Goal: Task Accomplishment & Management: Manage account settings

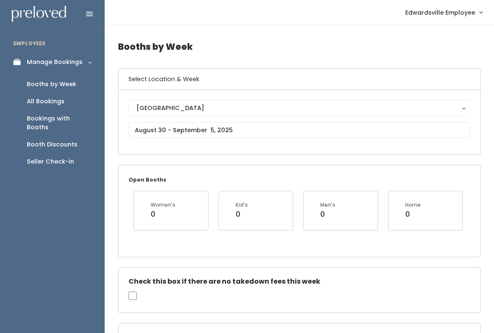
click at [51, 157] on div "Seller Check-in" at bounding box center [50, 161] width 47 height 9
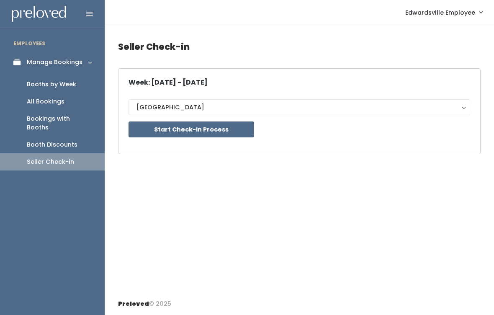
click at [149, 124] on button "Start Check-in Process" at bounding box center [192, 129] width 126 height 16
click at [157, 127] on button "Start Check-in Process" at bounding box center [192, 129] width 126 height 16
click at [190, 134] on button "Start Check-in Process" at bounding box center [192, 129] width 126 height 16
click at [77, 64] on div "Manage Bookings" at bounding box center [55, 62] width 56 height 9
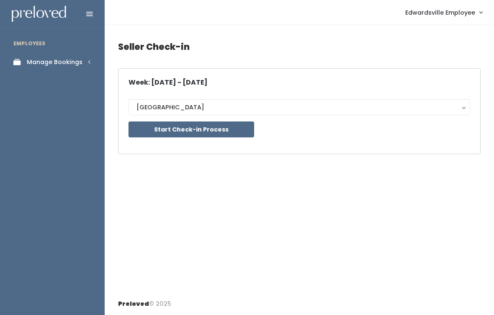
click at [79, 62] on div "Manage Bookings" at bounding box center [55, 62] width 56 height 9
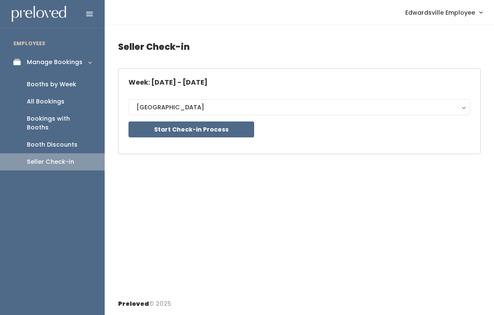
click at [47, 97] on div "All Bookings" at bounding box center [46, 101] width 38 height 9
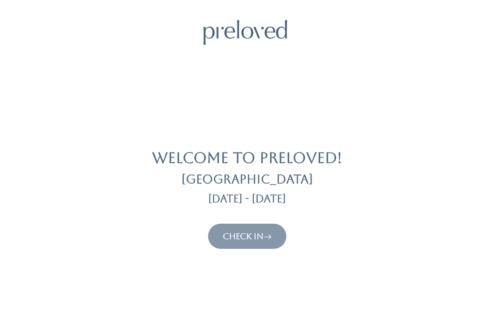
click at [259, 236] on link "Check In" at bounding box center [247, 236] width 49 height 10
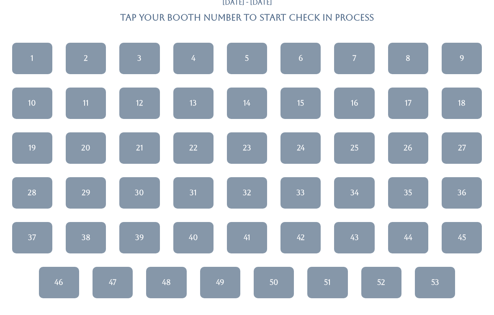
scroll to position [119, 0]
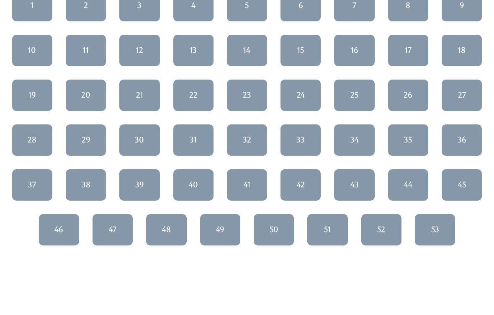
click at [250, 138] on div "32" at bounding box center [247, 140] width 8 height 11
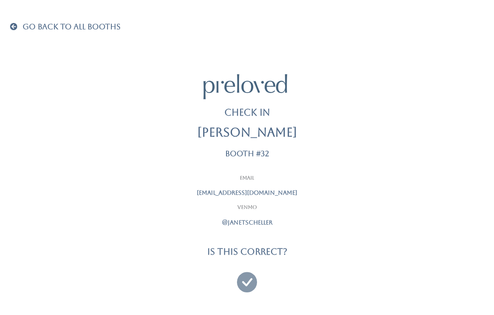
click at [251, 283] on icon at bounding box center [247, 278] width 20 height 28
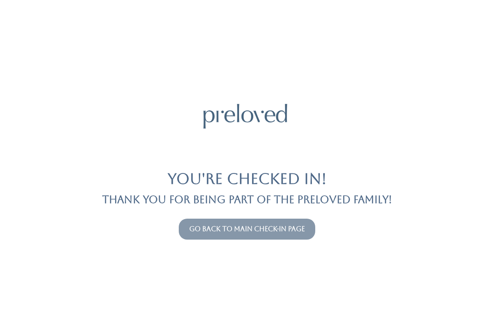
click at [191, 231] on link "Go back to main check-in page" at bounding box center [247, 229] width 116 height 8
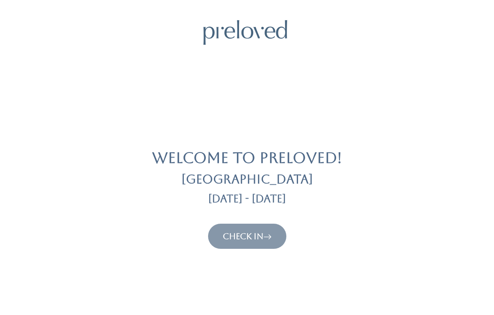
click at [260, 237] on link "Check In" at bounding box center [247, 236] width 49 height 10
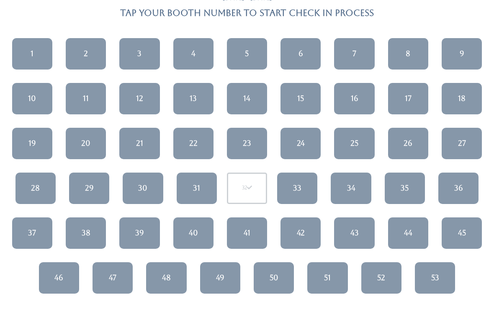
scroll to position [72, 0]
click at [304, 144] on div "24" at bounding box center [301, 143] width 8 height 11
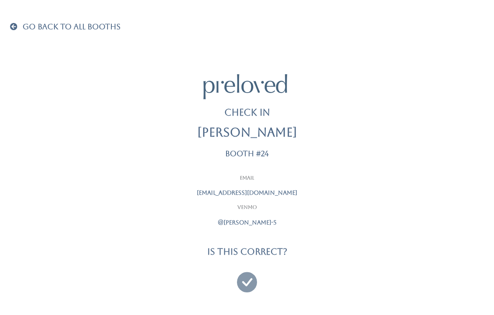
click at [241, 285] on icon at bounding box center [247, 278] width 20 height 28
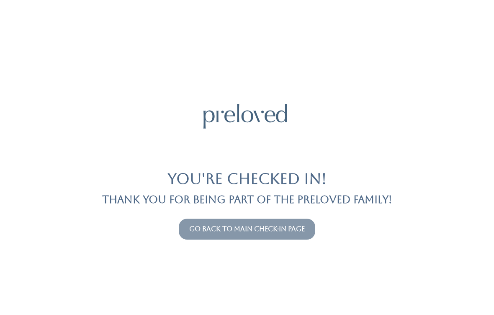
click at [197, 225] on link "Go back to main check-in page" at bounding box center [247, 229] width 116 height 8
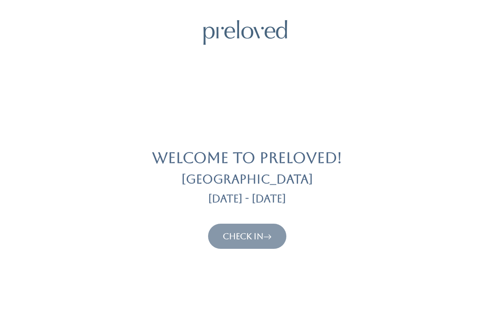
click at [260, 224] on button "Check In" at bounding box center [247, 236] width 78 height 25
click at [267, 235] on icon at bounding box center [267, 236] width 8 height 10
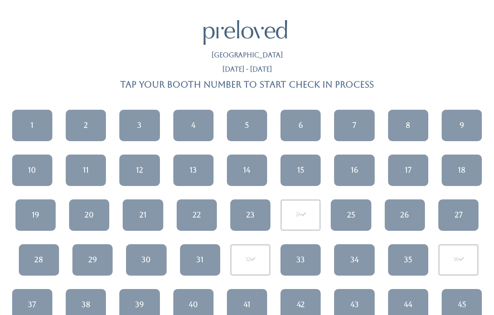
click at [300, 179] on link "15" at bounding box center [300, 169] width 40 height 31
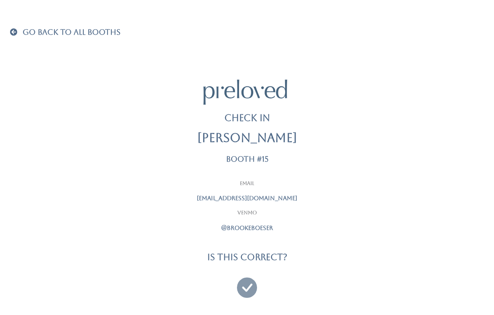
scroll to position [5, 0]
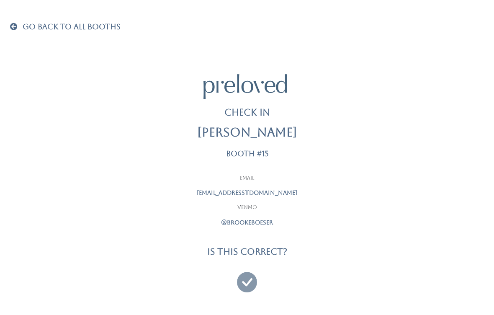
click at [236, 291] on div at bounding box center [246, 278] width 209 height 31
click at [239, 274] on icon at bounding box center [247, 278] width 20 height 28
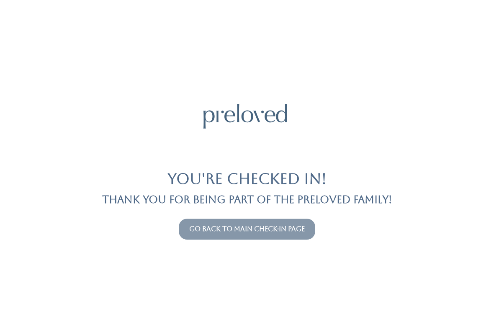
click at [284, 219] on button "Go back to main check-in page" at bounding box center [247, 229] width 136 height 21
click at [296, 225] on link "Go back to main check-in page" at bounding box center [247, 229] width 116 height 8
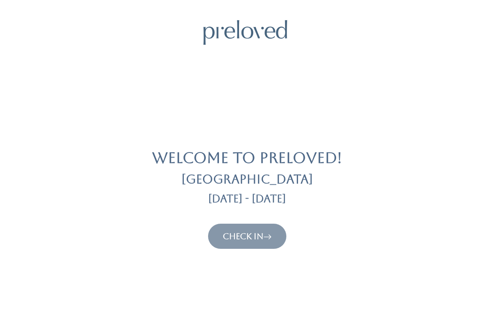
click at [257, 235] on link "Check In" at bounding box center [247, 236] width 49 height 10
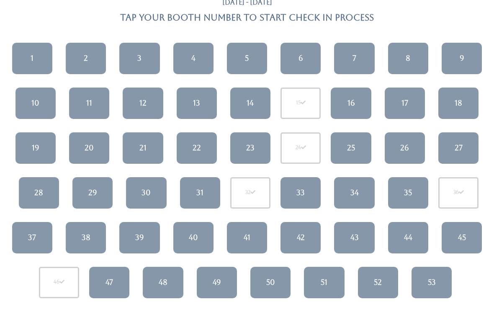
scroll to position [110, 0]
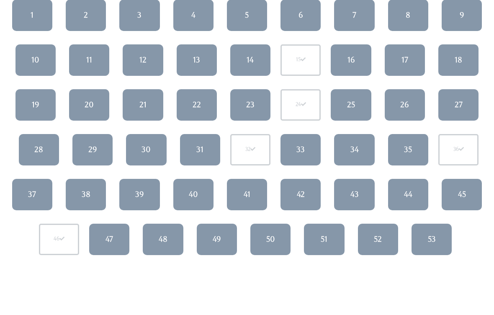
click at [224, 238] on link "49" at bounding box center [217, 239] width 40 height 31
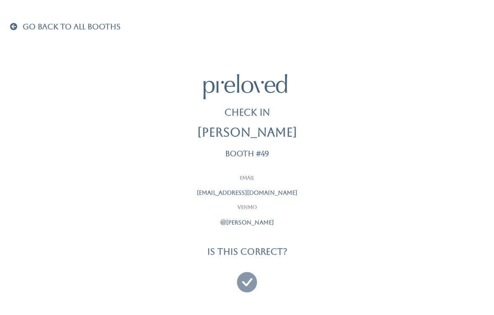
click at [248, 270] on icon at bounding box center [247, 278] width 20 height 28
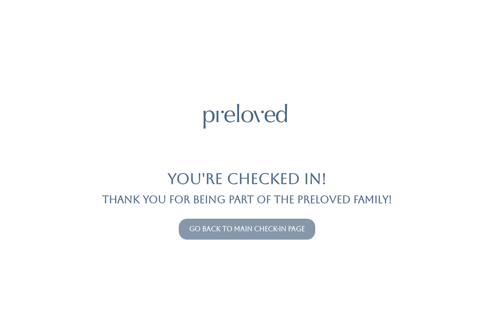
click at [304, 230] on link "Go back to main check-in page" at bounding box center [247, 229] width 116 height 8
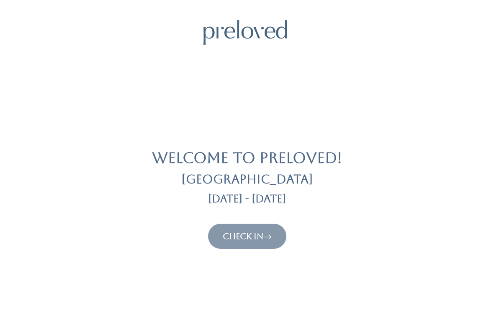
click at [285, 243] on button "Check In" at bounding box center [247, 236] width 78 height 25
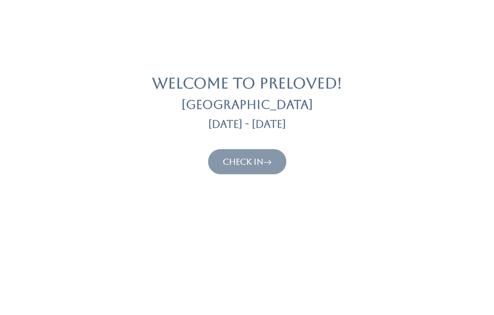
scroll to position [78, 0]
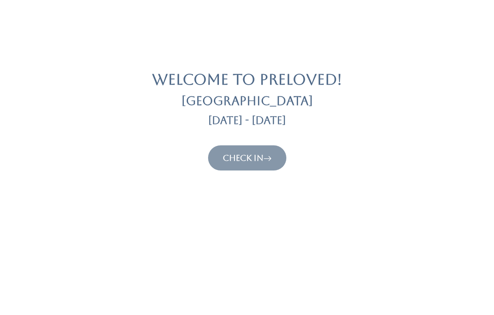
click at [268, 161] on icon at bounding box center [267, 158] width 8 height 10
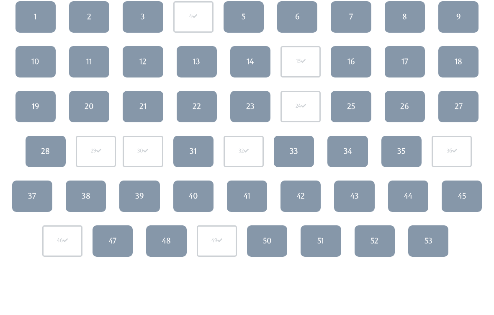
scroll to position [108, 0]
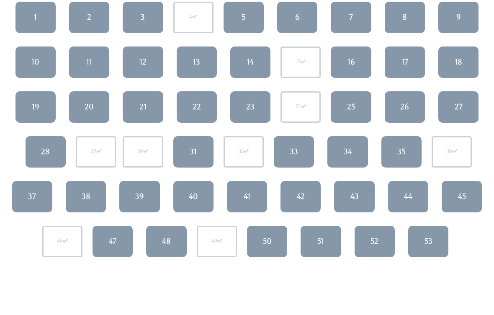
click at [147, 10] on link "3" at bounding box center [143, 17] width 40 height 31
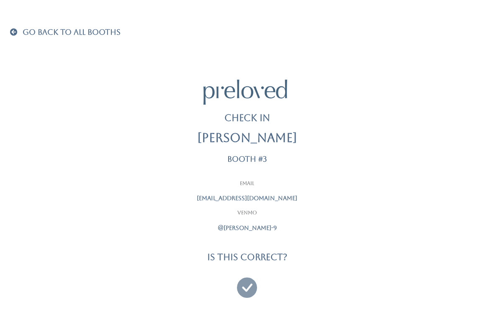
click at [247, 284] on icon at bounding box center [247, 284] width 20 height 28
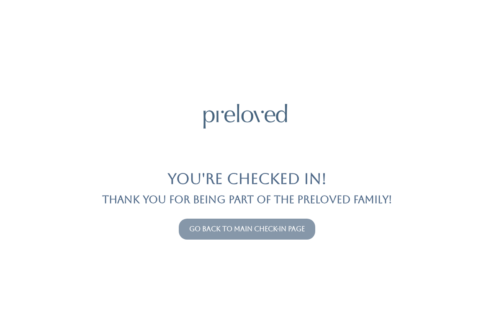
click at [293, 231] on link "Go back to main check-in page" at bounding box center [247, 229] width 116 height 8
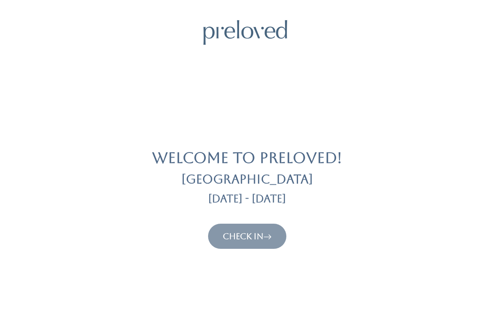
click at [251, 239] on link "Check In" at bounding box center [247, 236] width 49 height 10
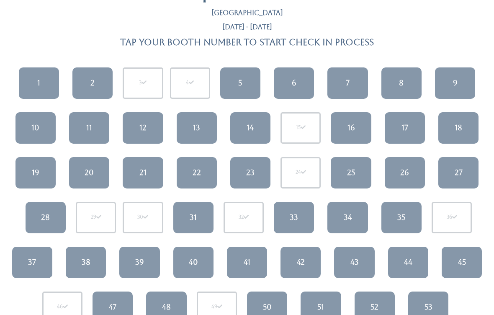
scroll to position [51, 0]
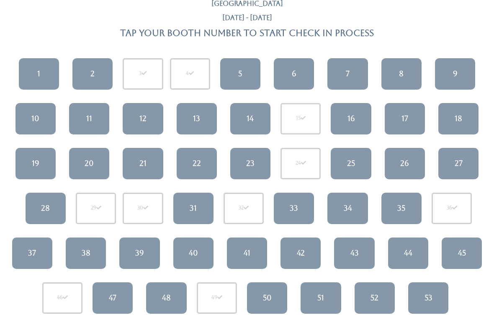
click at [411, 159] on link "26" at bounding box center [405, 163] width 40 height 31
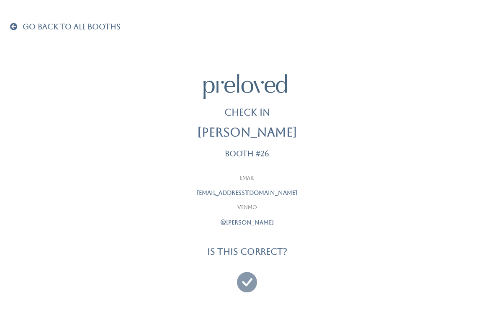
click at [246, 283] on icon at bounding box center [247, 278] width 20 height 28
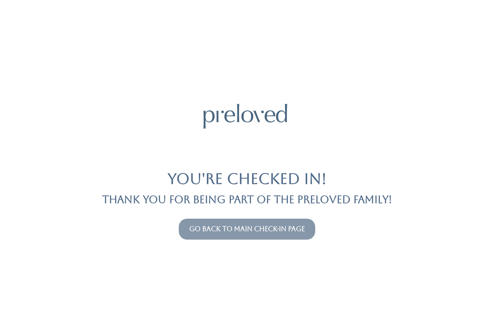
click at [297, 225] on link "Go back to main check-in page" at bounding box center [247, 229] width 116 height 8
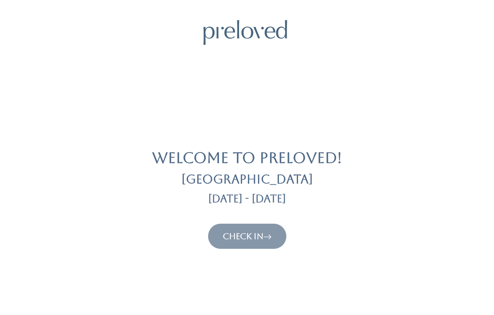
click at [279, 231] on button "Check In" at bounding box center [247, 236] width 78 height 25
click at [255, 231] on link "Check In" at bounding box center [247, 236] width 49 height 10
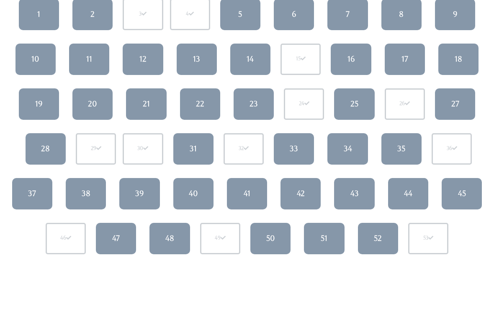
scroll to position [114, 0]
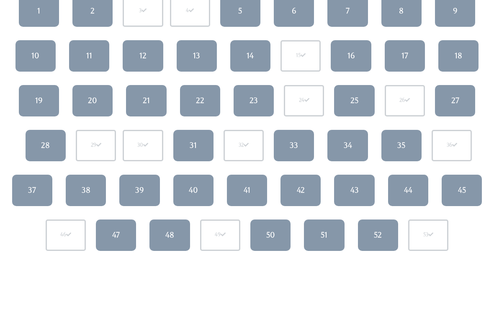
click at [201, 105] on div "22" at bounding box center [200, 100] width 8 height 11
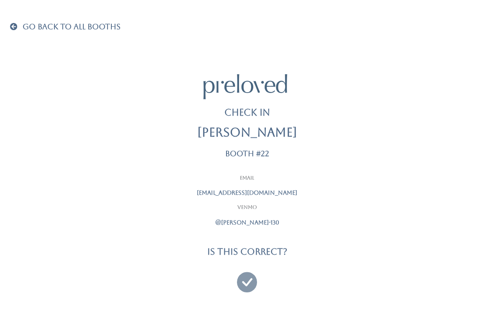
click at [247, 282] on icon at bounding box center [247, 278] width 20 height 28
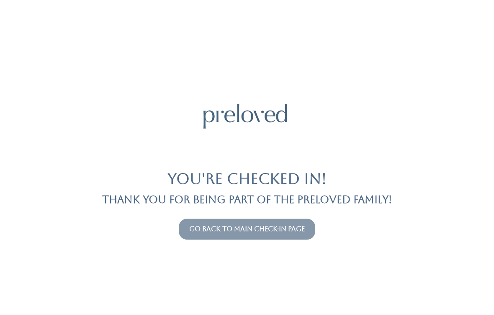
click at [282, 232] on link "Go back to main check-in page" at bounding box center [247, 229] width 116 height 8
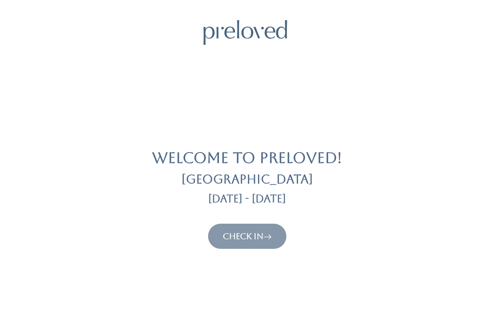
click at [258, 231] on link "Check In" at bounding box center [247, 236] width 49 height 10
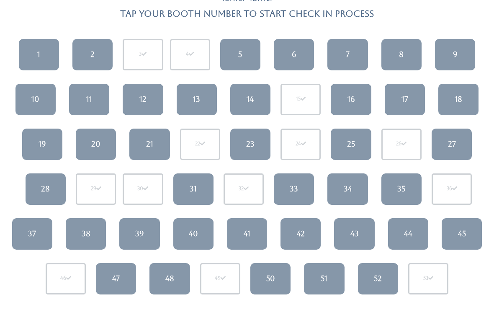
scroll to position [80, 0]
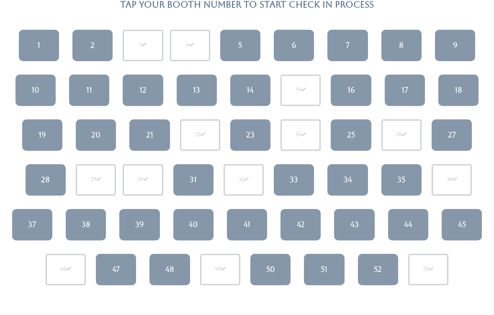
click at [404, 178] on div "35" at bounding box center [401, 179] width 8 height 11
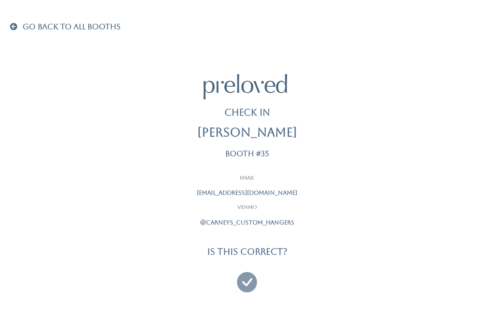
click at [244, 275] on icon at bounding box center [247, 278] width 20 height 28
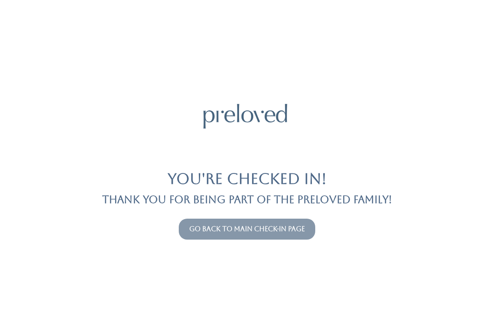
click at [189, 227] on link "Go back to main check-in page" at bounding box center [247, 229] width 116 height 8
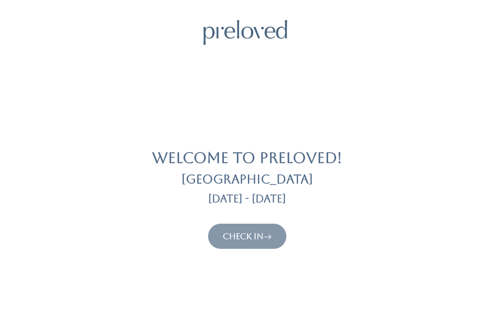
click at [239, 231] on link "Check In" at bounding box center [247, 236] width 49 height 10
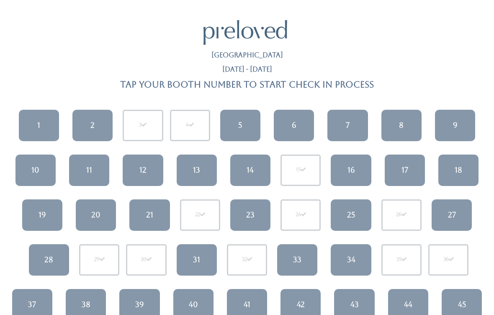
click at [345, 130] on link "7" at bounding box center [347, 125] width 40 height 31
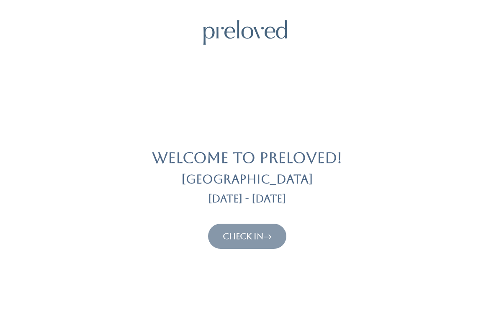
click at [240, 240] on link "Check In" at bounding box center [247, 236] width 49 height 10
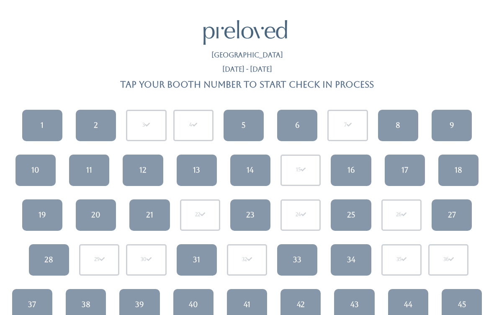
click at [95, 161] on link "11" at bounding box center [89, 169] width 40 height 31
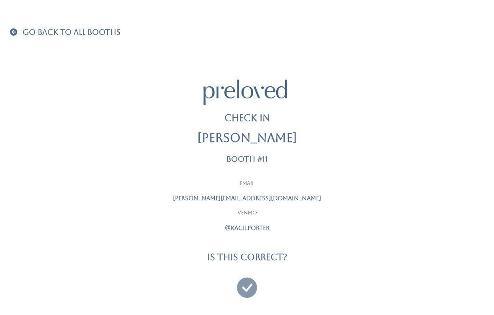
scroll to position [5, 0]
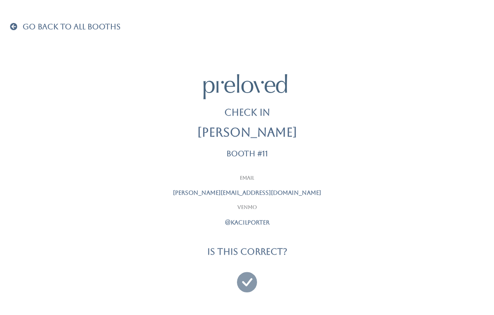
click at [247, 277] on icon at bounding box center [247, 278] width 20 height 28
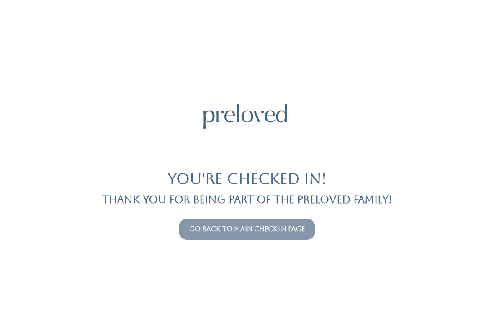
click at [257, 232] on link "Go back to main check-in page" at bounding box center [247, 229] width 116 height 8
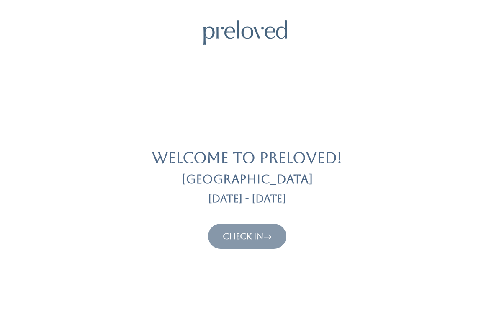
click at [266, 232] on icon at bounding box center [267, 236] width 8 height 10
click at [250, 227] on button "Check In" at bounding box center [247, 236] width 78 height 25
click at [242, 240] on link "Check In" at bounding box center [247, 236] width 49 height 10
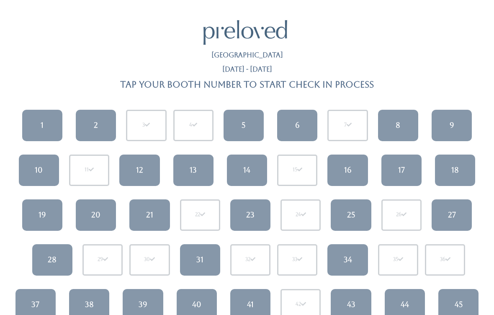
click at [28, 119] on link "1" at bounding box center [42, 125] width 40 height 31
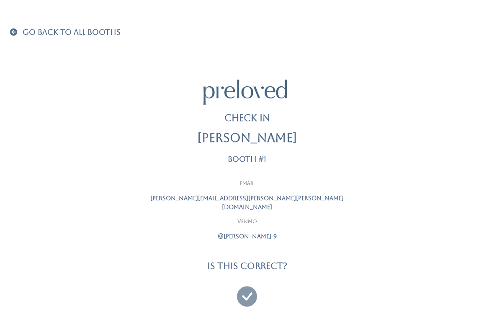
click at [250, 288] on icon at bounding box center [247, 292] width 20 height 28
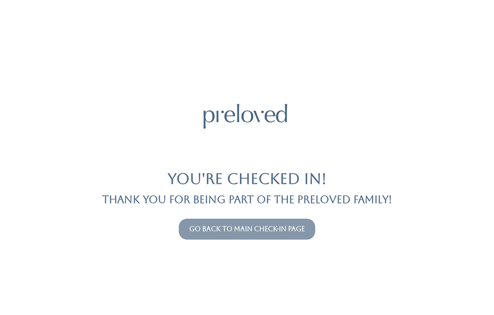
click at [234, 223] on button "Go back to main check-in page" at bounding box center [247, 229] width 136 height 21
click at [270, 227] on link "Go back to main check-in page" at bounding box center [247, 229] width 116 height 8
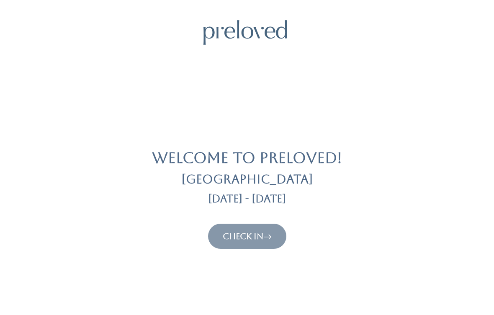
click at [254, 233] on link "Check In" at bounding box center [247, 236] width 49 height 10
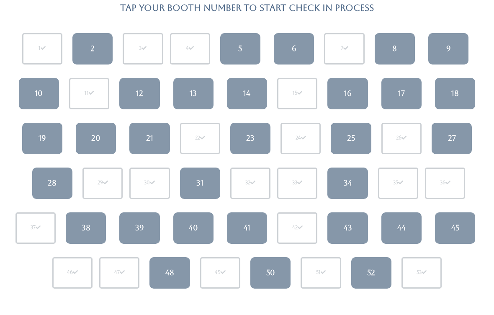
scroll to position [77, 0]
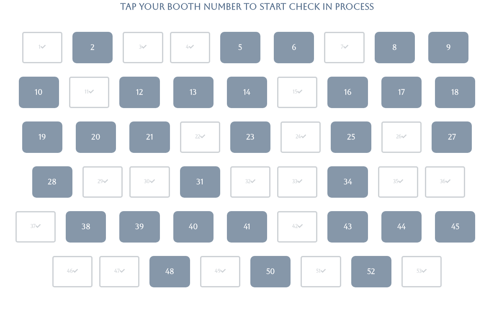
click at [313, 273] on div "51" at bounding box center [321, 271] width 40 height 31
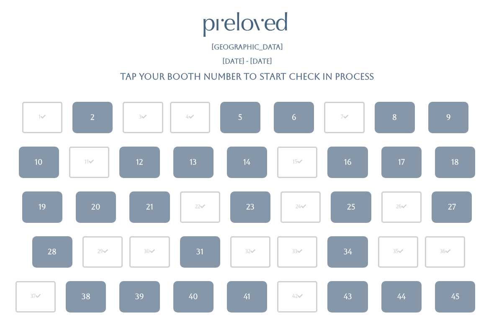
scroll to position [0, 0]
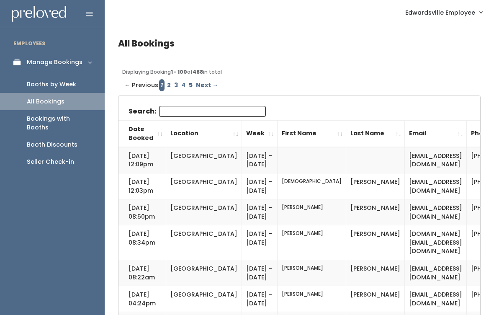
click at [57, 79] on link "Booths by Week" at bounding box center [52, 84] width 105 height 17
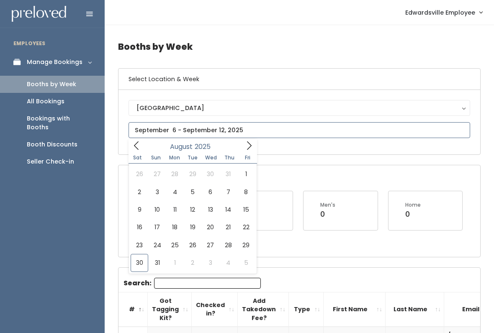
type input "August 30 to September 5"
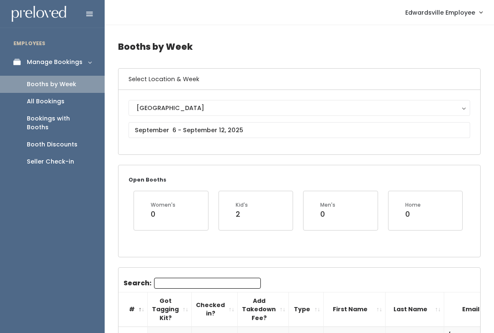
click at [51, 157] on div "Seller Check-in" at bounding box center [50, 161] width 47 height 9
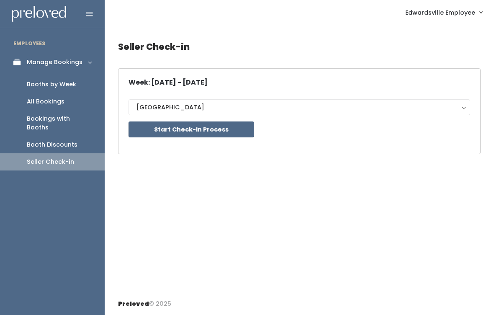
click at [209, 130] on button "Start Check-in Process" at bounding box center [192, 129] width 126 height 16
click at [24, 81] on link "Booths by Week" at bounding box center [52, 84] width 105 height 17
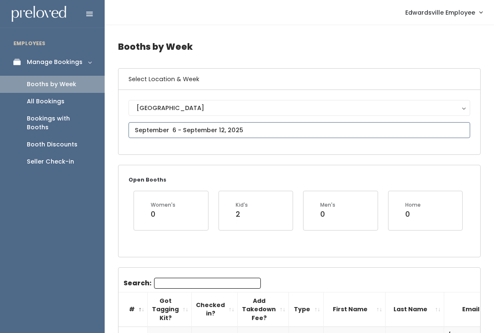
click at [349, 123] on input "text" at bounding box center [300, 130] width 342 height 16
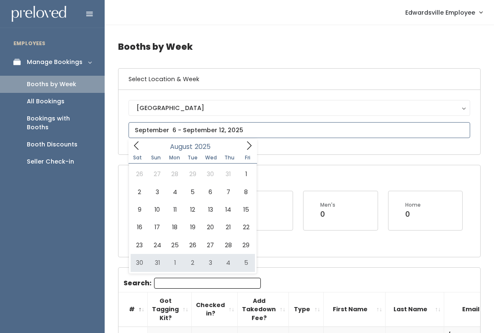
type input "August 30 to September 5"
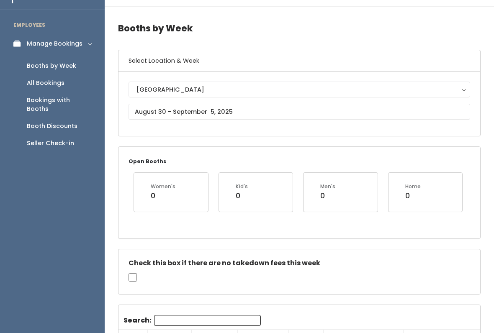
scroll to position [16, 0]
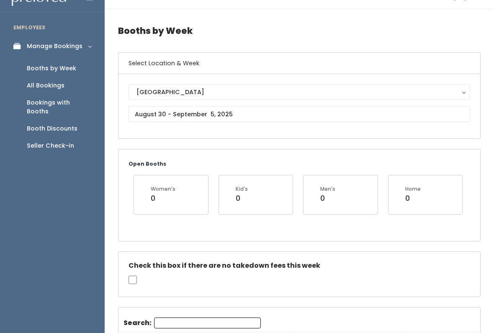
click at [58, 141] on div "Seller Check-in" at bounding box center [50, 145] width 47 height 9
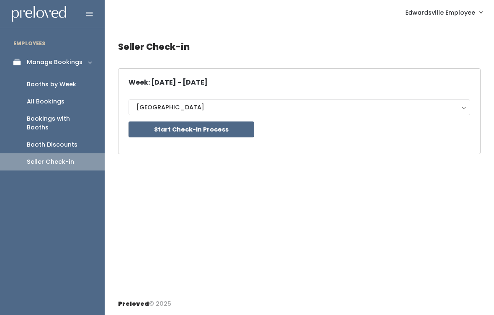
click at [224, 124] on button "Start Check-in Process" at bounding box center [192, 129] width 126 height 16
click at [59, 100] on div "All Bookings" at bounding box center [46, 101] width 38 height 9
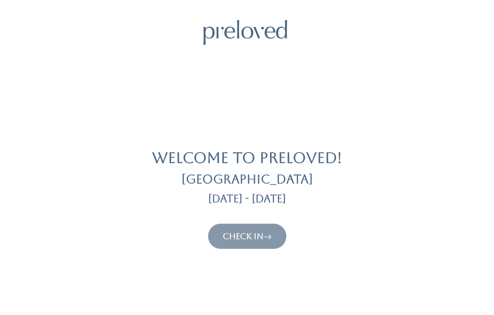
click at [253, 239] on link "Check In" at bounding box center [247, 236] width 49 height 10
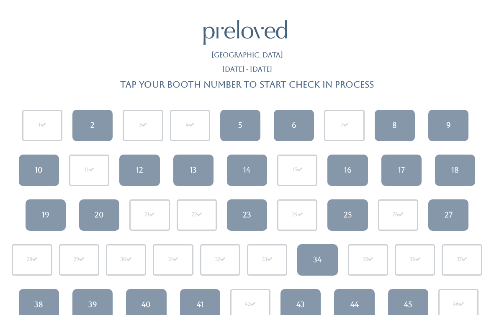
click at [248, 126] on link "5" at bounding box center [240, 125] width 40 height 31
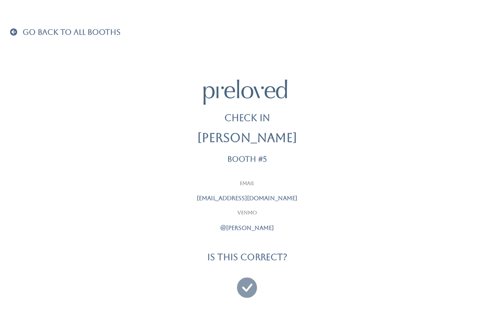
click at [245, 282] on icon at bounding box center [247, 284] width 20 height 28
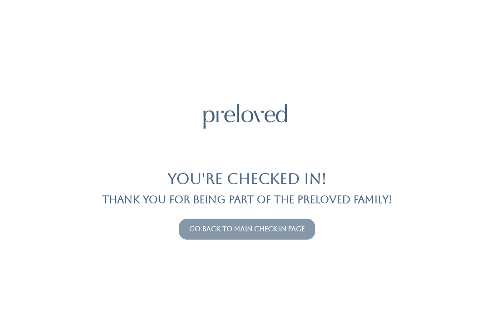
click at [244, 229] on link "Go back to main check-in page" at bounding box center [247, 229] width 116 height 8
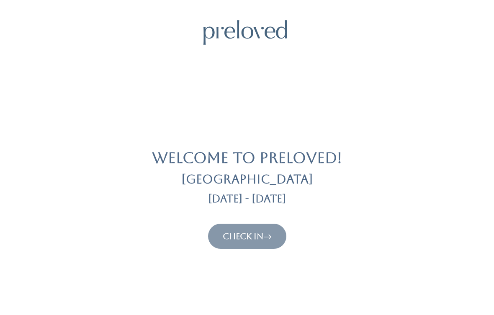
click at [241, 231] on link "Check In" at bounding box center [247, 236] width 49 height 10
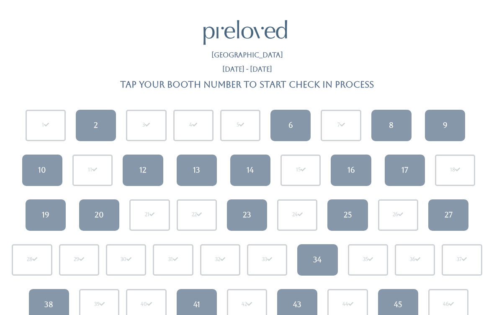
click at [290, 124] on div "6" at bounding box center [290, 125] width 5 height 11
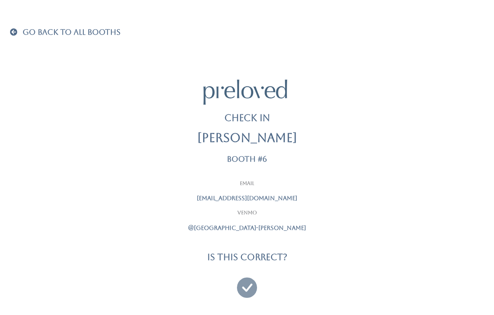
click at [14, 36] on link "Go Back To All Booths" at bounding box center [65, 32] width 111 height 8
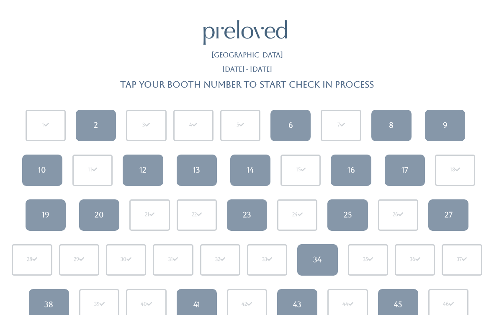
click at [295, 131] on link "6" at bounding box center [290, 125] width 40 height 31
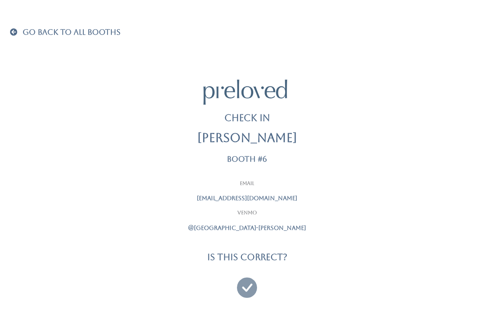
click at [16, 24] on div "Go Back To All Booths Check In [PERSON_NAME] Booth #6 Email [EMAIL_ADDRESS][DOM…" at bounding box center [247, 161] width 474 height 323
click at [18, 31] on span at bounding box center [15, 32] width 11 height 8
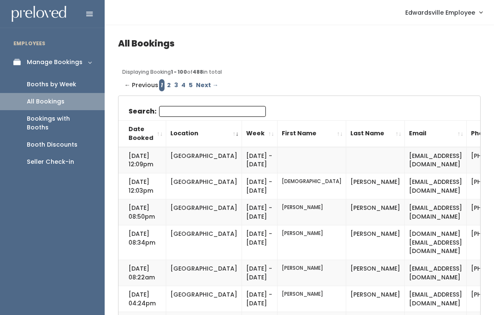
click at [61, 80] on div "Booths by Week" at bounding box center [51, 84] width 49 height 9
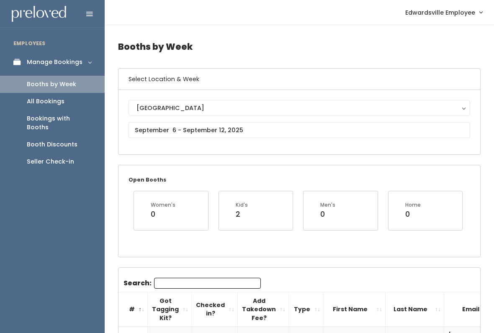
click at [68, 99] on link "All Bookings" at bounding box center [52, 101] width 105 height 17
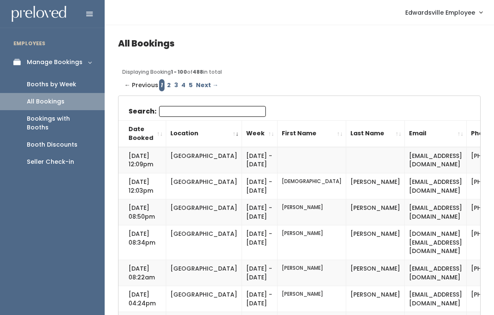
click at [222, 106] on input "Search:" at bounding box center [212, 111] width 107 height 11
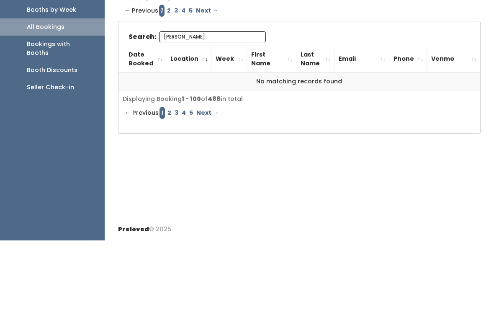
type input "Sheila"
click at [293, 133] on div "Search: Sheila Date Booked Location Week First Name Last Name Email Phone Venmo" at bounding box center [299, 152] width 362 height 112
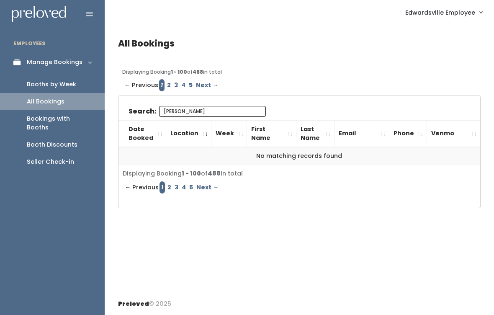
click at [62, 82] on link "Booths by Week" at bounding box center [52, 84] width 105 height 17
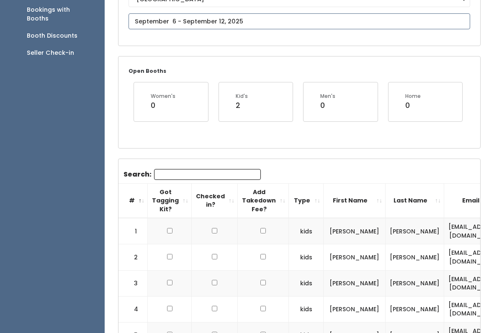
click at [398, 21] on input "text" at bounding box center [300, 21] width 342 height 16
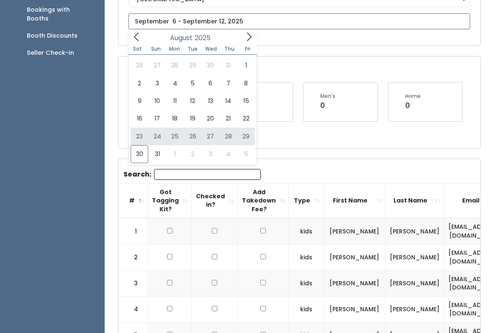
type input "August 23 to August 29"
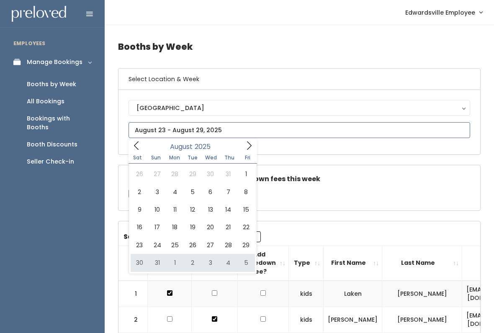
type input "August 30 to September 5"
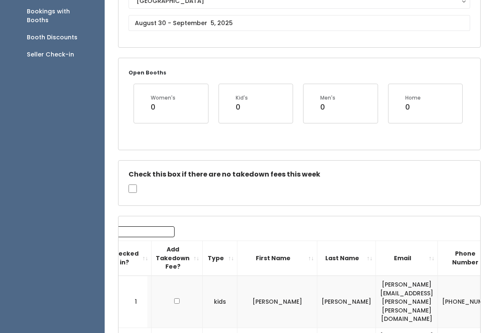
scroll to position [107, 0]
click at [69, 50] on div "Seller Check-in" at bounding box center [50, 54] width 47 height 9
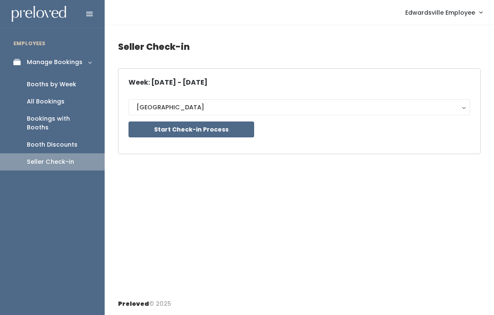
click at [230, 133] on button "Start Check-in Process" at bounding box center [192, 129] width 126 height 16
click at [190, 130] on button "Start Check-in Process" at bounding box center [192, 129] width 126 height 16
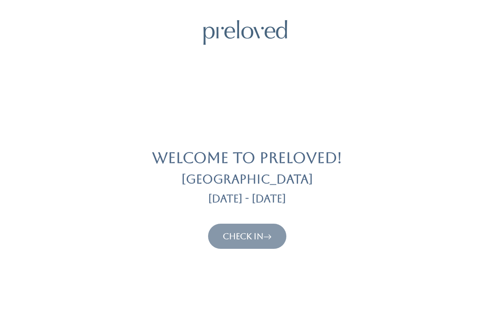
click at [267, 220] on div "Welcome to Preloved! Edwardsville Aug 30 - Sep 5 Check In" at bounding box center [247, 134] width 474 height 229
click at [268, 236] on icon at bounding box center [267, 236] width 8 height 10
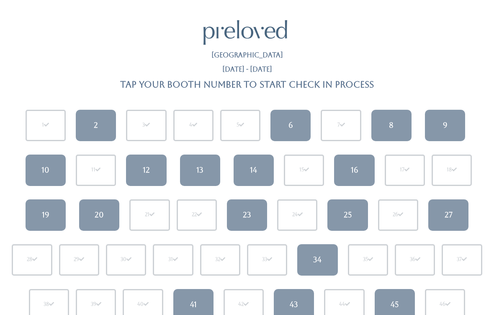
click at [250, 174] on div "14" at bounding box center [253, 170] width 7 height 11
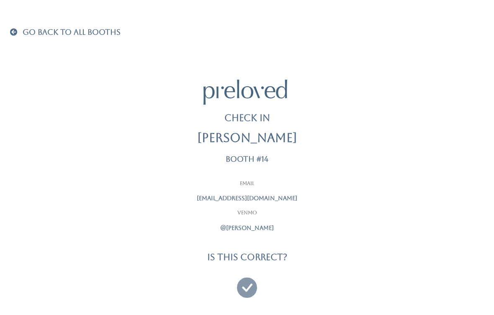
click at [25, 36] on span "Go Back To All Booths" at bounding box center [72, 32] width 98 height 9
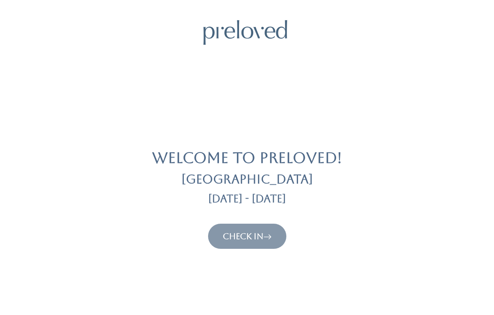
click at [243, 240] on link "Check In" at bounding box center [247, 236] width 49 height 10
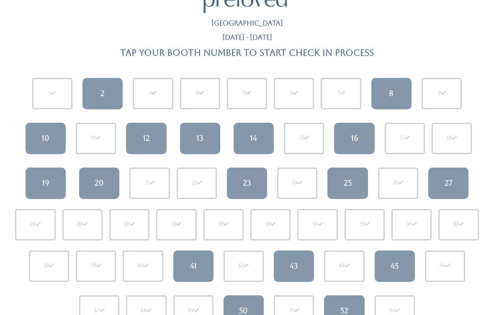
scroll to position [37, 0]
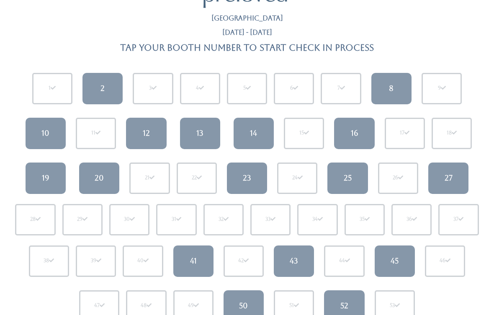
click at [264, 131] on link "14" at bounding box center [254, 133] width 40 height 31
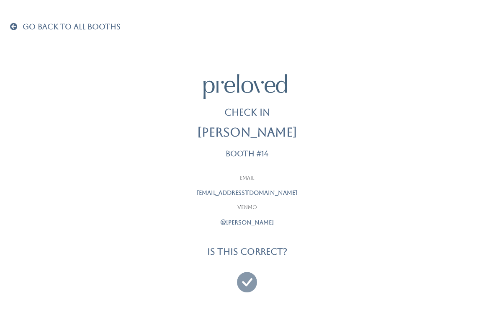
click at [245, 282] on icon at bounding box center [247, 278] width 20 height 28
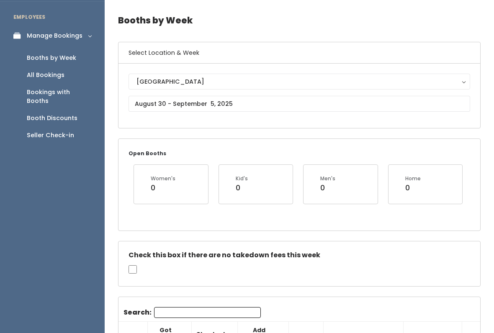
scroll to position [28, 0]
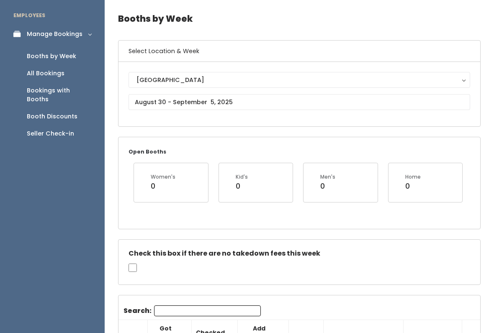
click at [54, 131] on link "Seller Check-in" at bounding box center [52, 133] width 105 height 17
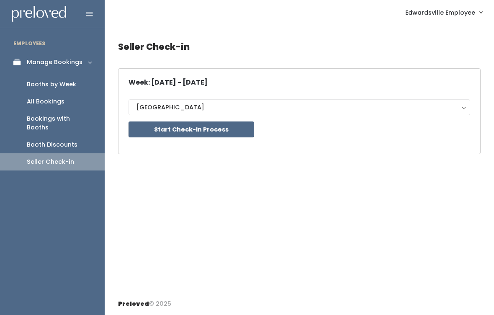
click at [176, 136] on button "Start Check-in Process" at bounding box center [192, 129] width 126 height 16
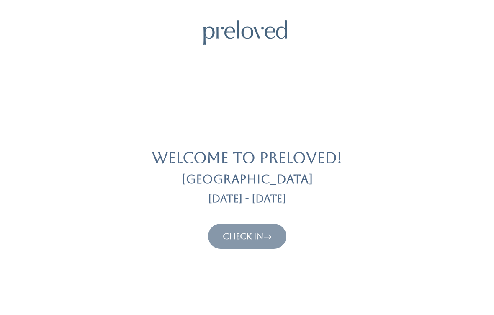
click at [229, 240] on link "Check In" at bounding box center [247, 236] width 49 height 10
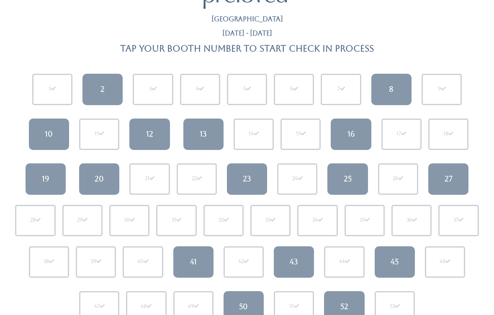
scroll to position [36, 0]
click at [436, 174] on link "27" at bounding box center [448, 178] width 40 height 31
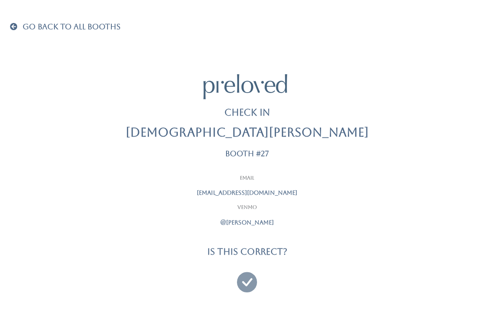
click at [255, 273] on icon at bounding box center [247, 278] width 20 height 28
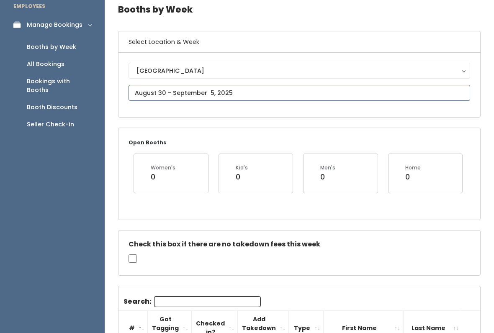
click at [444, 98] on input "text" at bounding box center [300, 93] width 342 height 16
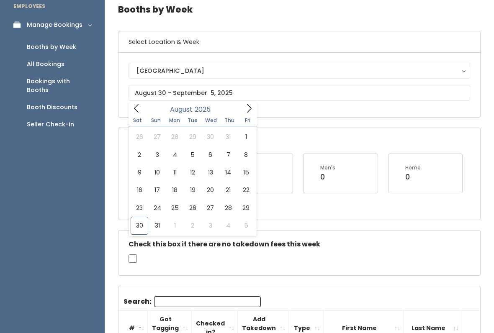
click at [334, 219] on div "Check this box if there are no takedown fees this week" at bounding box center [299, 173] width 362 height 91
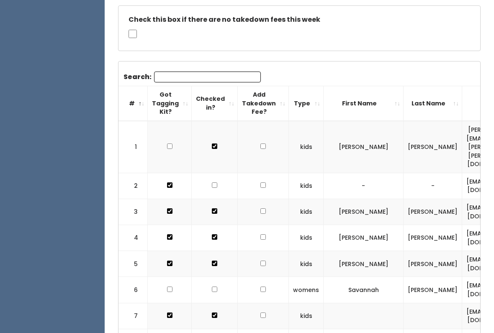
click at [212, 188] on input "checkbox" at bounding box center [214, 185] width 5 height 5
checkbox input "true"
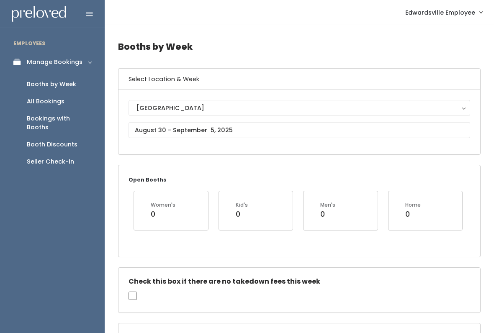
click at [45, 157] on div "Seller Check-in" at bounding box center [50, 161] width 47 height 9
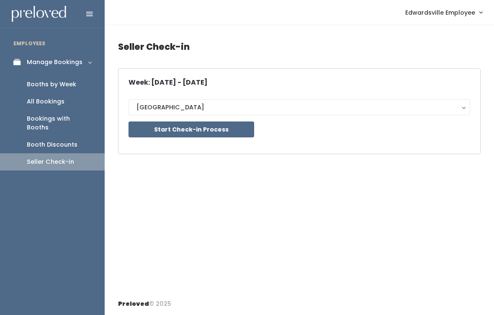
click at [211, 135] on button "Start Check-in Process" at bounding box center [192, 129] width 126 height 16
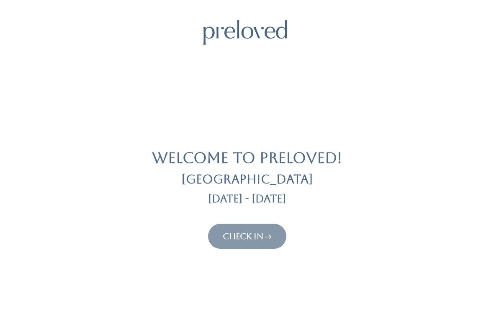
click at [269, 231] on icon at bounding box center [267, 236] width 8 height 10
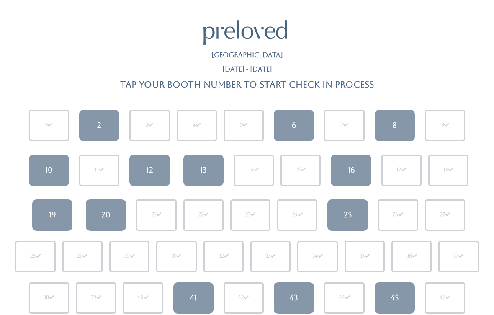
click at [286, 128] on link "6" at bounding box center [294, 125] width 40 height 31
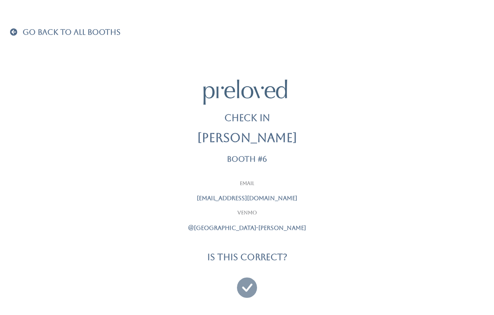
click at [250, 286] on icon at bounding box center [247, 284] width 20 height 28
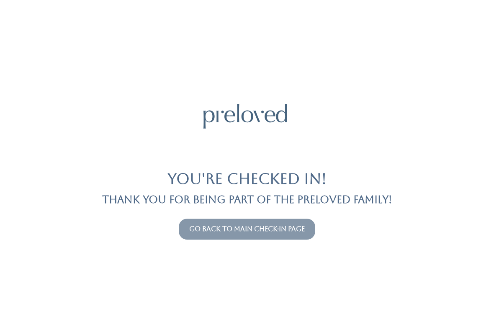
click at [255, 231] on link "Go back to main check-in page" at bounding box center [247, 229] width 116 height 8
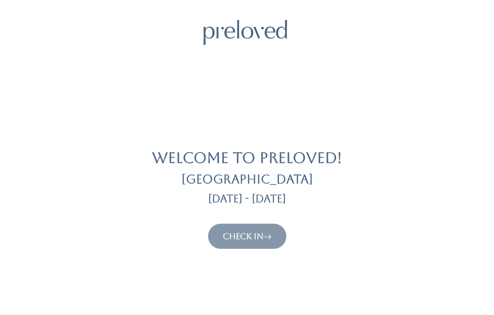
click at [251, 240] on link "Check In" at bounding box center [247, 236] width 49 height 10
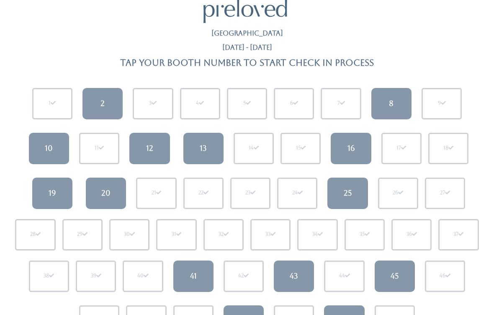
scroll to position [23, 0]
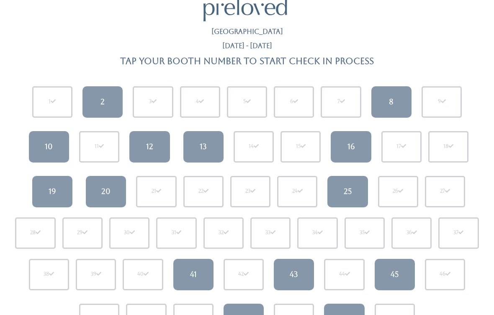
click at [391, 90] on link "8" at bounding box center [391, 102] width 40 height 31
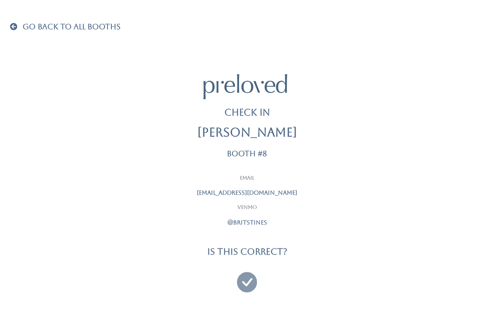
click at [247, 283] on icon at bounding box center [247, 278] width 20 height 28
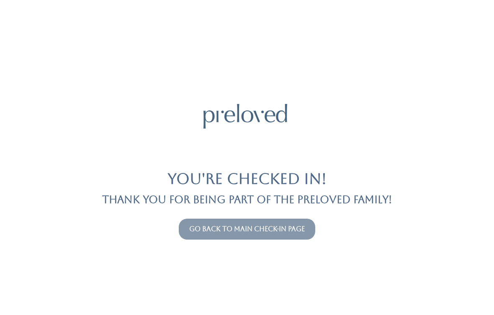
click at [249, 232] on link "Go back to main check-in page" at bounding box center [247, 229] width 116 height 8
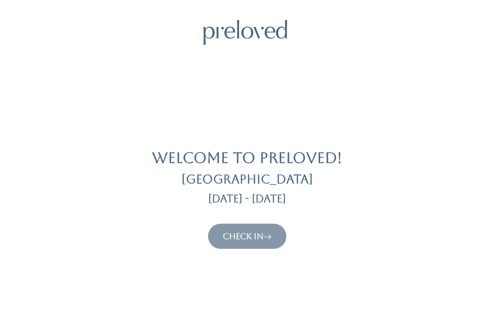
click at [247, 239] on link "Check In" at bounding box center [247, 236] width 49 height 10
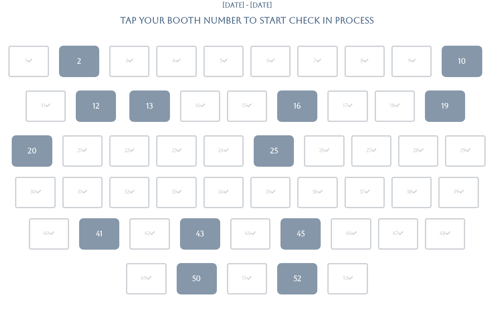
scroll to position [67, 0]
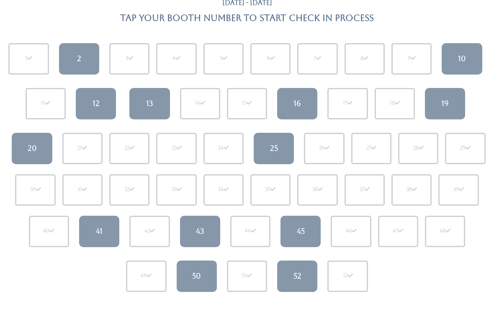
click at [84, 117] on link "12" at bounding box center [96, 103] width 40 height 31
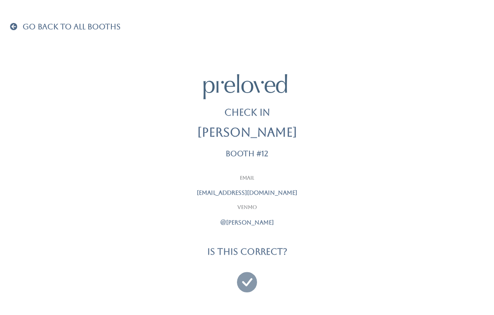
click at [244, 279] on icon at bounding box center [247, 278] width 20 height 28
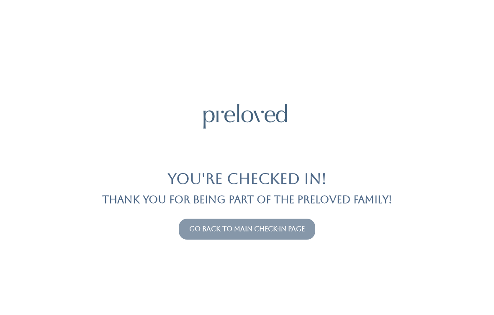
click at [231, 221] on button "Go back to main check-in page" at bounding box center [247, 229] width 136 height 21
click at [229, 232] on link "Go back to main check-in page" at bounding box center [247, 229] width 116 height 8
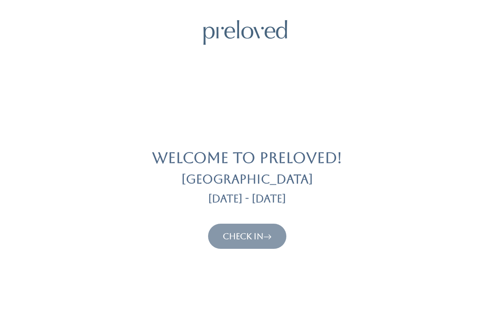
click at [234, 236] on link "Check In" at bounding box center [247, 236] width 49 height 10
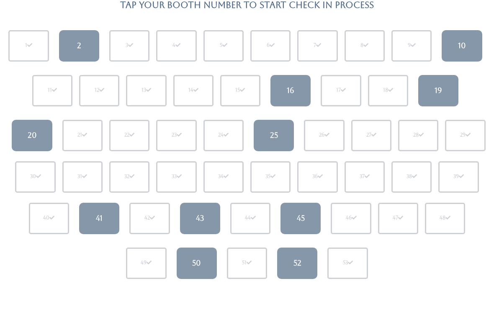
scroll to position [79, 0]
click at [27, 135] on link "20" at bounding box center [32, 136] width 40 height 31
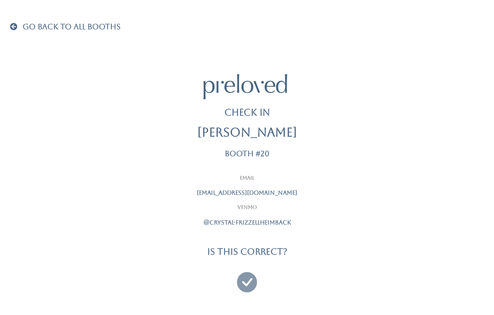
click at [231, 282] on div at bounding box center [246, 278] width 209 height 31
click at [241, 279] on icon at bounding box center [247, 278] width 20 height 28
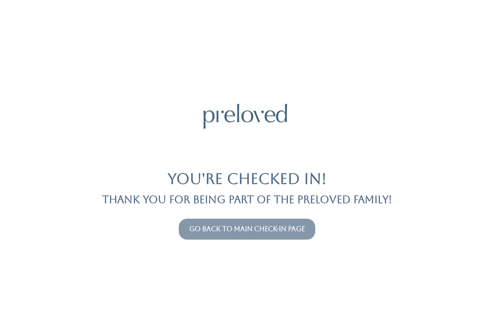
click at [277, 226] on link "Go back to main check-in page" at bounding box center [247, 229] width 116 height 8
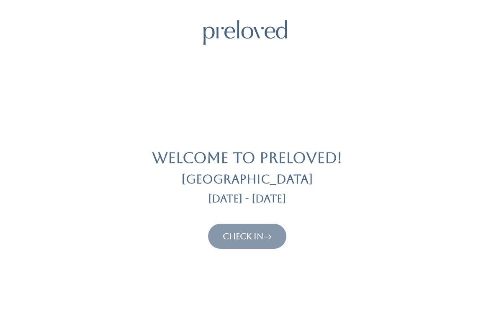
click at [258, 233] on link "Check In" at bounding box center [247, 236] width 49 height 10
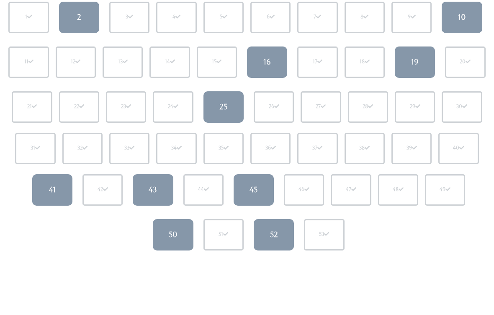
scroll to position [109, 0]
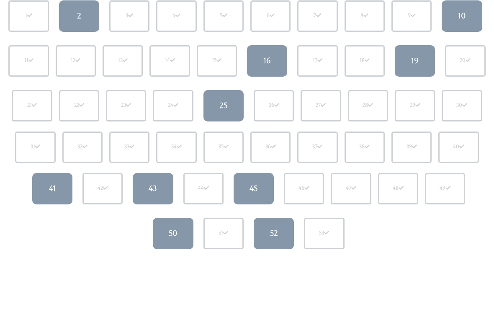
click at [61, 198] on link "41" at bounding box center [52, 188] width 40 height 31
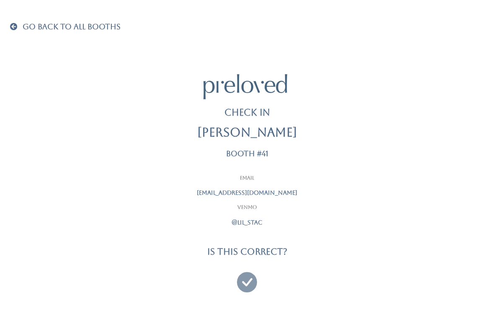
click at [16, 30] on span at bounding box center [15, 27] width 11 height 8
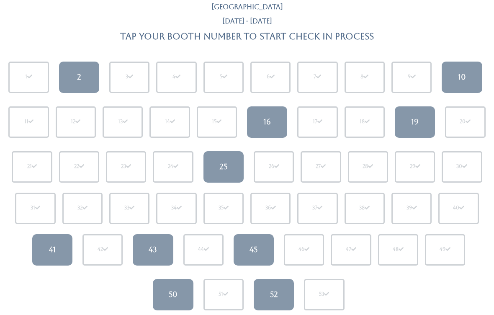
scroll to position [50, 0]
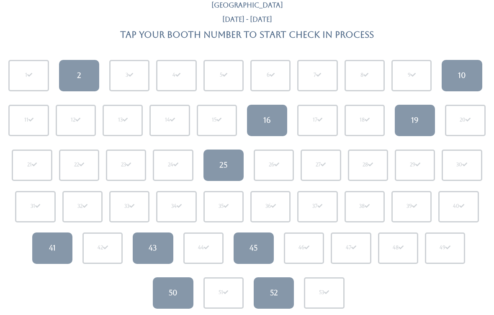
click at [404, 207] on div "39" at bounding box center [411, 206] width 40 height 31
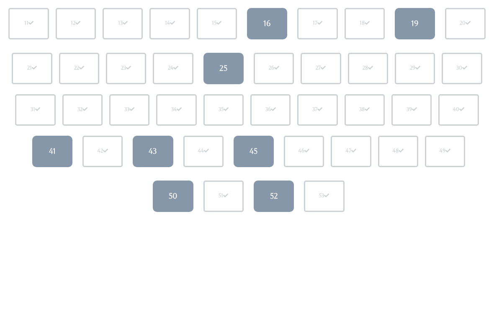
scroll to position [148, 0]
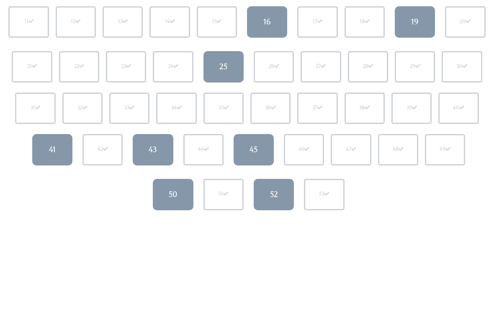
click at [273, 194] on div "52" at bounding box center [274, 194] width 8 height 11
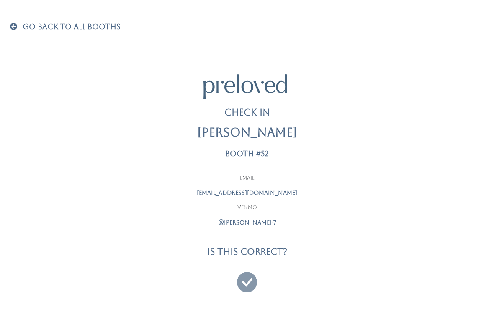
click at [18, 27] on span at bounding box center [15, 27] width 11 height 8
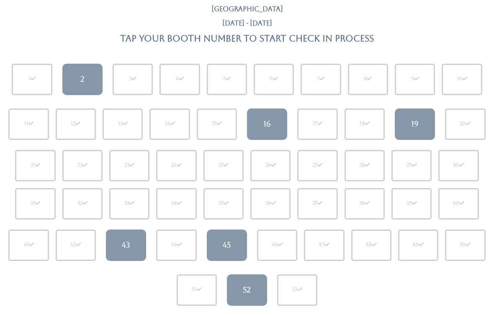
click at [80, 74] on link "2" at bounding box center [82, 79] width 40 height 31
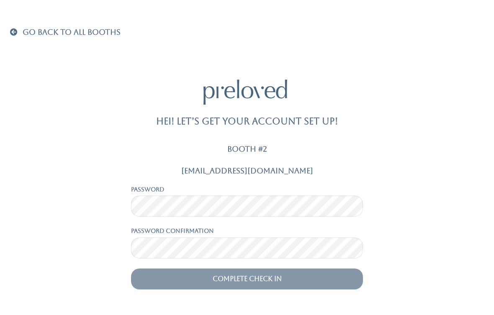
click at [42, 32] on span "Go Back To All Booths" at bounding box center [72, 32] width 98 height 9
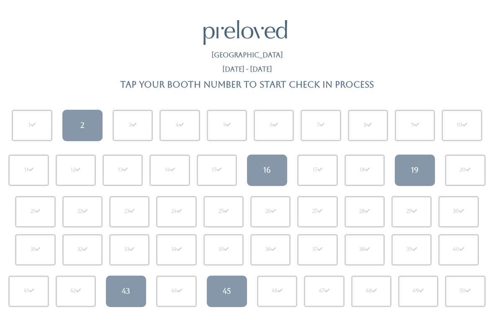
click at [84, 122] on div "2" at bounding box center [82, 125] width 4 height 11
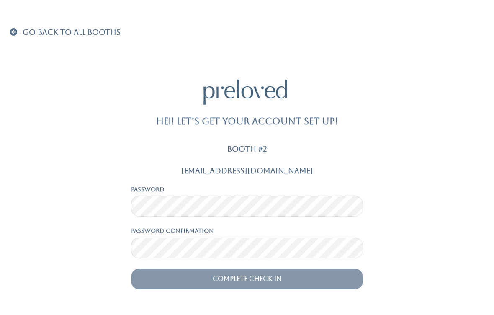
click at [40, 34] on span "Go Back To All Booths" at bounding box center [72, 32] width 98 height 9
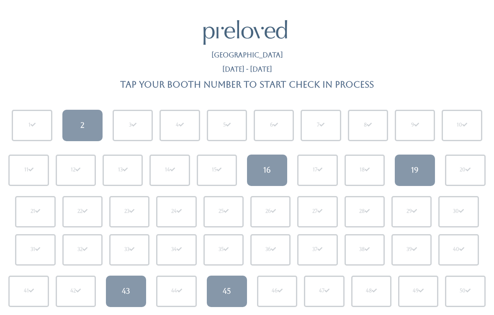
click at [270, 165] on div "16" at bounding box center [267, 170] width 8 height 11
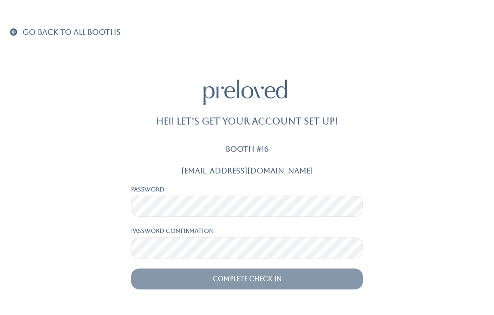
click at [23, 36] on span "Go Back To All Booths" at bounding box center [72, 32] width 98 height 9
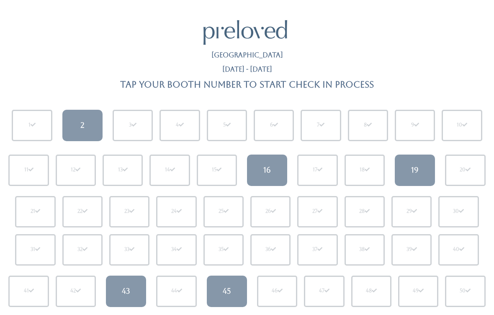
click at [414, 172] on div "19" at bounding box center [415, 170] width 8 height 11
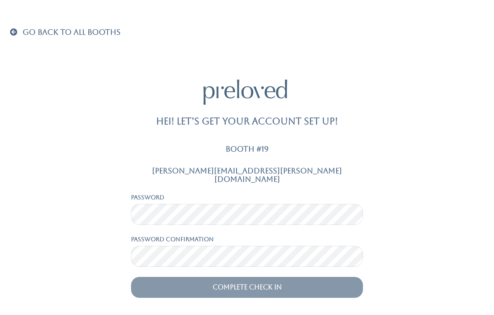
click at [18, 29] on span at bounding box center [15, 32] width 11 height 8
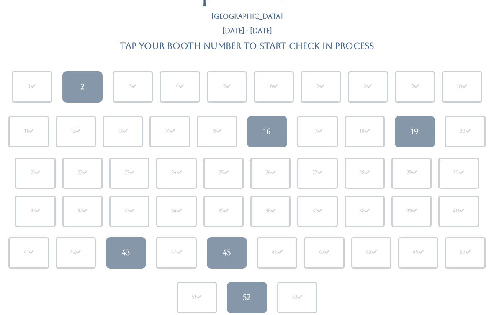
scroll to position [48, 0]
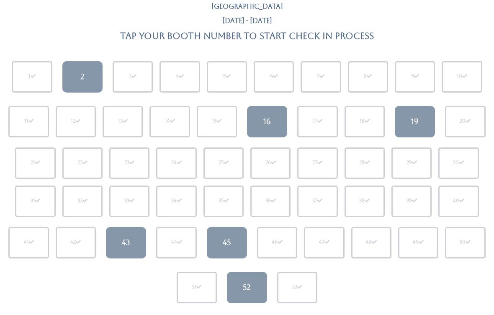
click at [129, 241] on div "43" at bounding box center [126, 242] width 8 height 11
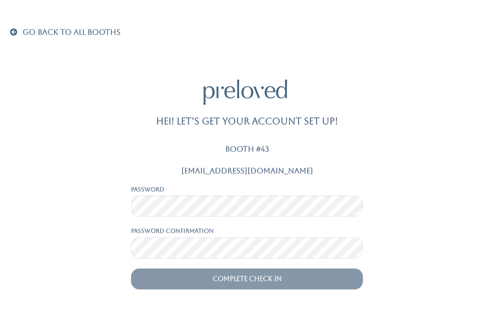
click at [19, 31] on span at bounding box center [15, 32] width 11 height 8
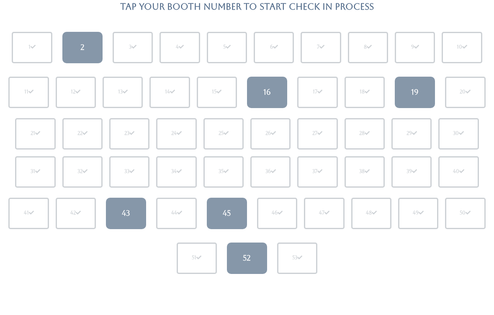
scroll to position [85, 0]
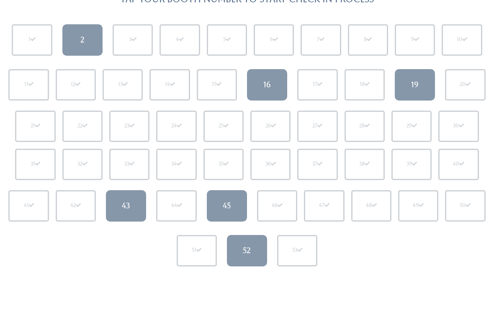
click at [224, 203] on div "45" at bounding box center [227, 205] width 8 height 11
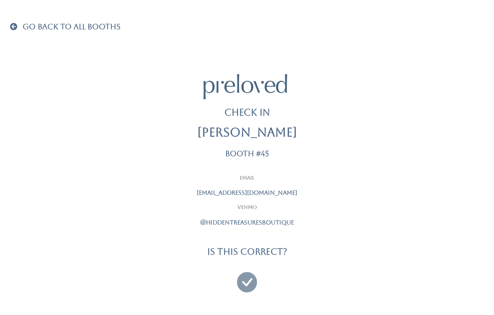
click at [15, 21] on div "Go Back To All Booths Check In [PERSON_NAME] Booth #45 Email [EMAIL_ADDRESS][DO…" at bounding box center [247, 156] width 474 height 323
click at [19, 23] on span at bounding box center [15, 27] width 11 height 8
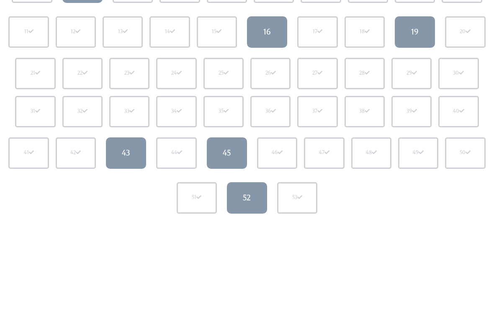
scroll to position [144, 0]
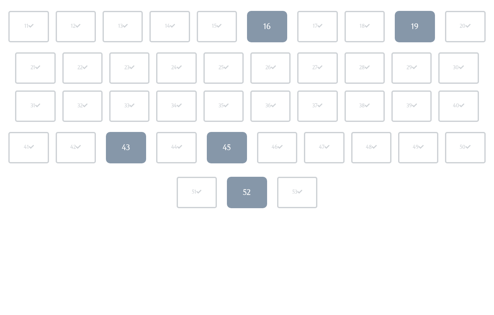
click at [234, 192] on link "52" at bounding box center [247, 192] width 40 height 31
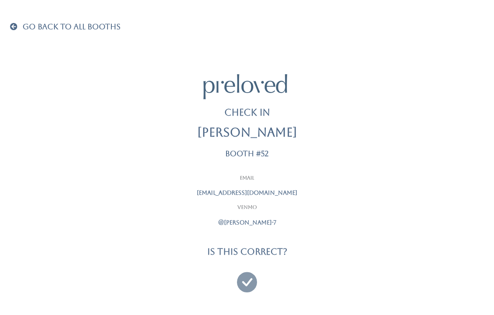
click at [19, 27] on span at bounding box center [15, 27] width 11 height 8
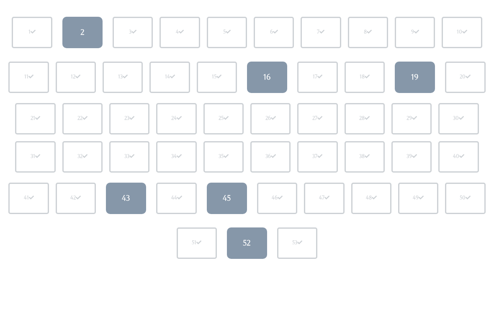
scroll to position [94, 0]
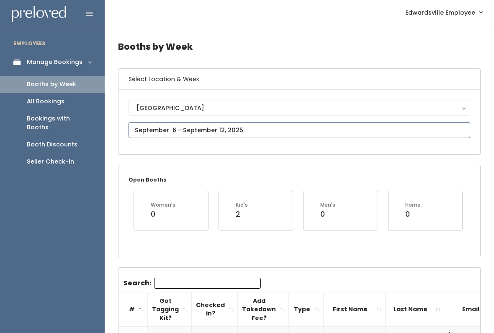
click at [170, 126] on input "text" at bounding box center [300, 130] width 342 height 16
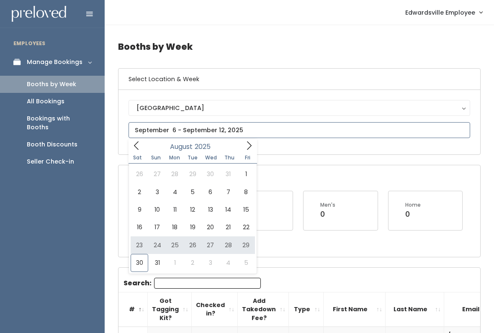
type input "August 23 to August 29"
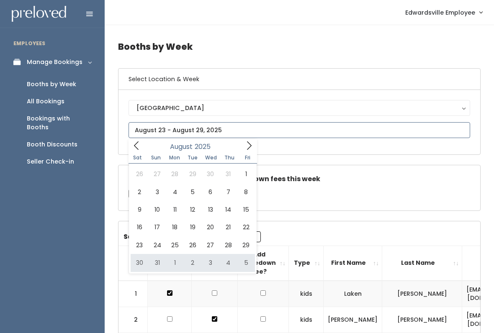
type input "August 30 to September 5"
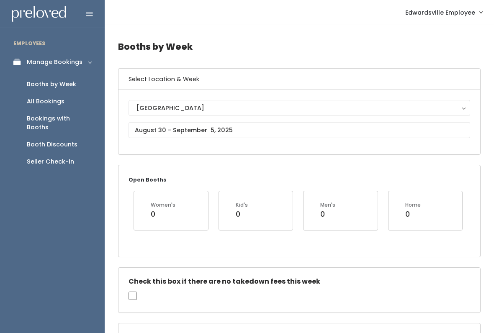
click at [61, 157] on div "Seller Check-in" at bounding box center [50, 161] width 47 height 9
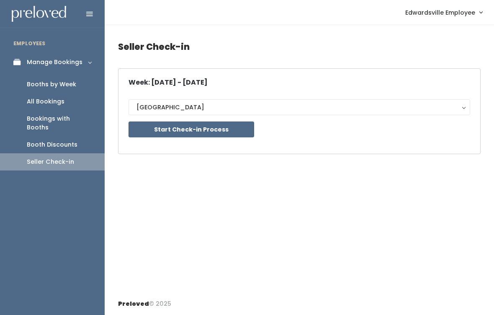
click at [213, 130] on button "Start Check-in Process" at bounding box center [192, 129] width 126 height 16
click at [46, 105] on link "All Bookings" at bounding box center [52, 101] width 105 height 17
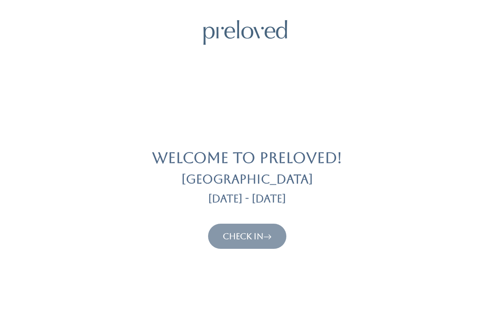
click at [247, 235] on link "Check In" at bounding box center [247, 236] width 49 height 10
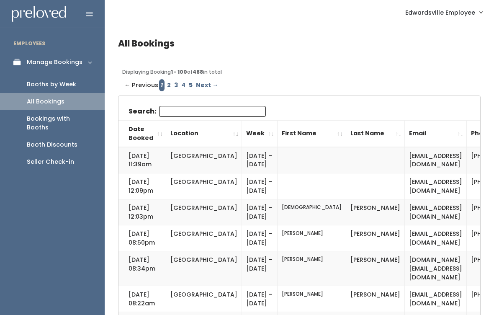
click at [58, 87] on div "Booths by Week" at bounding box center [51, 84] width 49 height 9
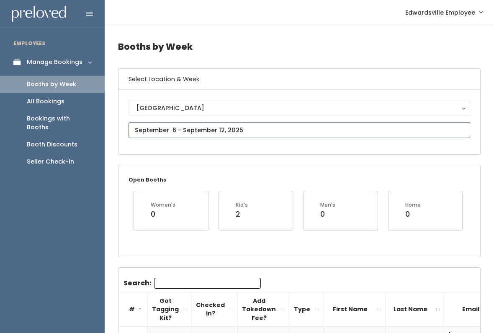
click at [281, 127] on input "text" at bounding box center [300, 130] width 342 height 16
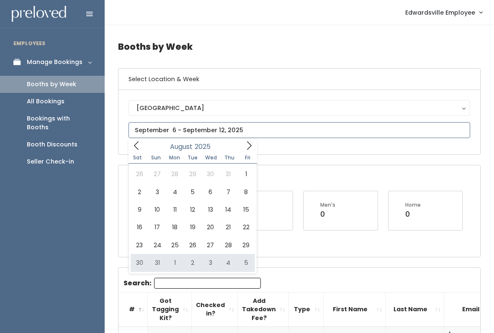
type input "August 30 to September 5"
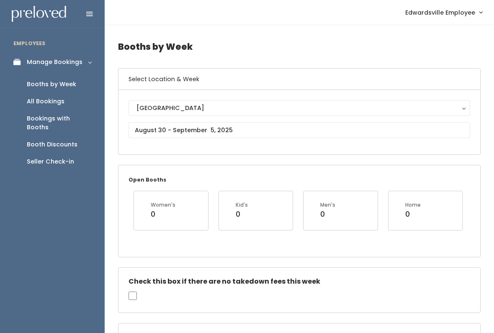
click at [51, 157] on div "Seller Check-in" at bounding box center [50, 161] width 47 height 9
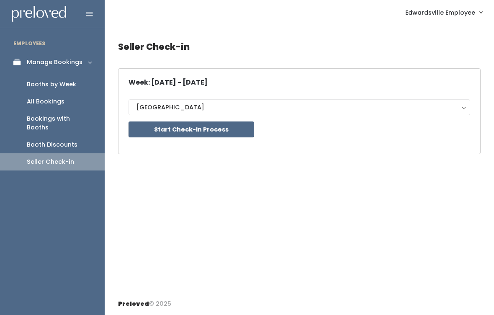
click at [219, 122] on button "Start Check-in Process" at bounding box center [192, 129] width 126 height 16
click at [51, 83] on div "Booths by Week" at bounding box center [51, 84] width 49 height 9
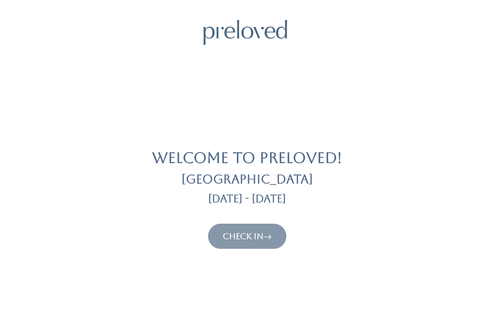
click at [244, 235] on link "Check In" at bounding box center [247, 236] width 49 height 10
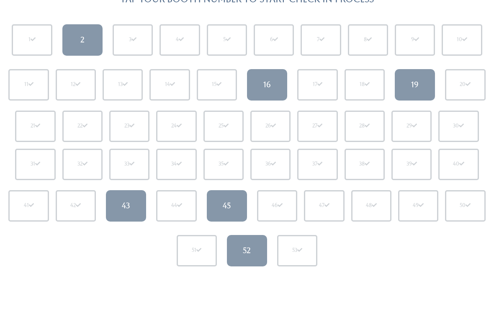
scroll to position [86, 0]
click at [253, 252] on link "52" at bounding box center [247, 249] width 40 height 31
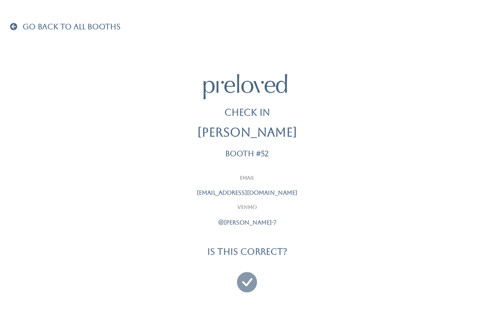
click at [239, 286] on icon at bounding box center [247, 278] width 20 height 28
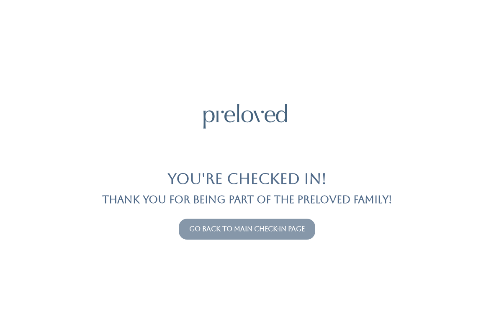
click at [250, 231] on link "Go back to main check-in page" at bounding box center [247, 229] width 116 height 8
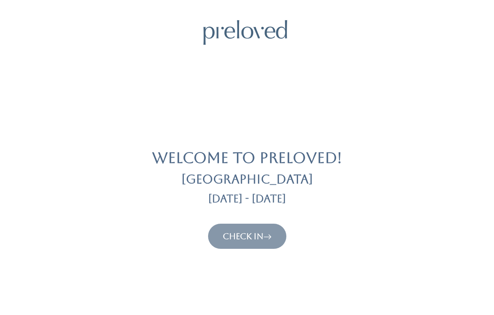
click at [250, 238] on link "Check In" at bounding box center [247, 236] width 49 height 10
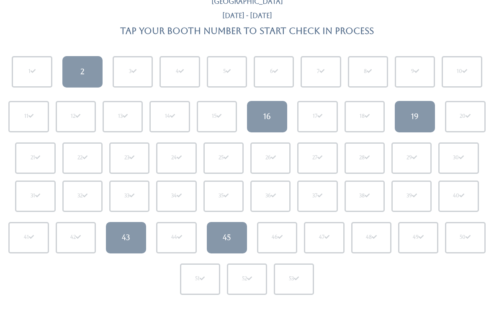
scroll to position [54, 0]
click at [226, 237] on div "45" at bounding box center [227, 237] width 8 height 11
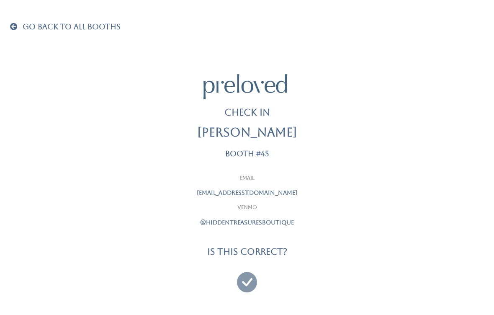
click at [242, 281] on icon at bounding box center [247, 278] width 20 height 28
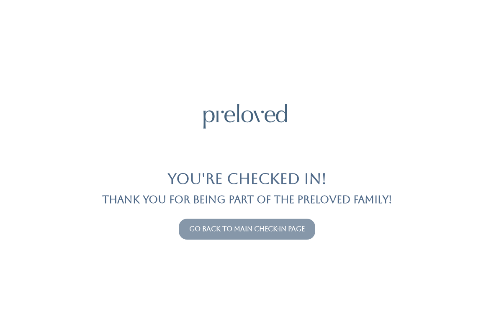
click at [261, 231] on link "Go back to main check-in page" at bounding box center [247, 229] width 116 height 8
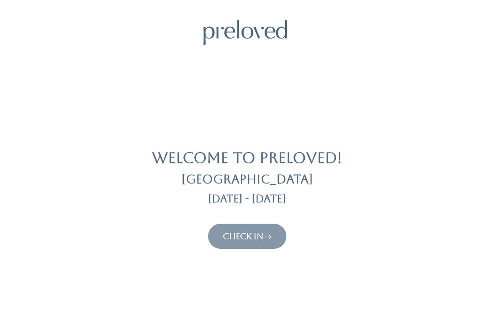
click at [250, 235] on link "Check In" at bounding box center [247, 236] width 49 height 10
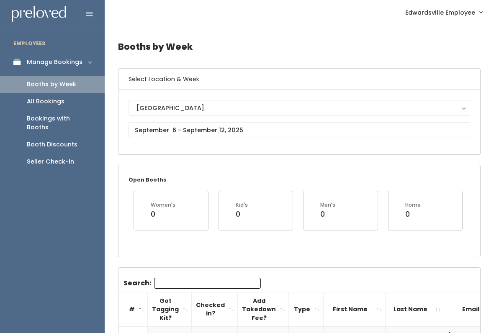
click at [53, 56] on link "Manage Bookings" at bounding box center [52, 62] width 105 height 19
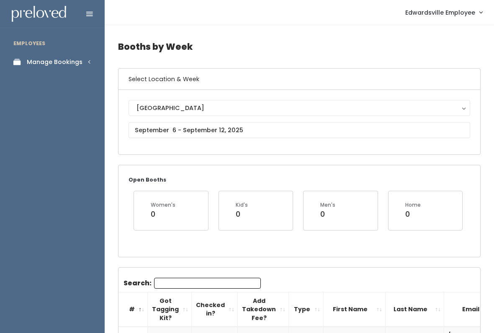
click at [74, 55] on link "Manage Bookings" at bounding box center [52, 62] width 105 height 19
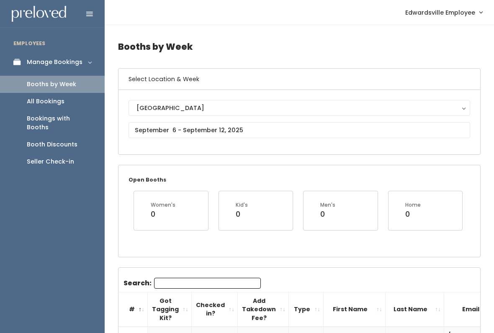
click at [442, 11] on span "Edwardsville Employee" at bounding box center [440, 12] width 70 height 9
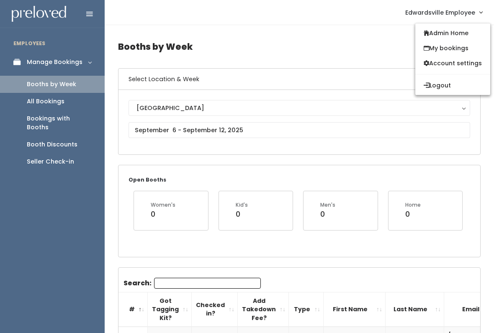
click at [460, 39] on link "Admin Home" at bounding box center [452, 33] width 75 height 15
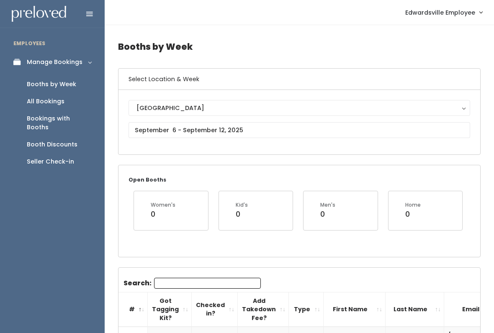
click at [443, 15] on span "Edwardsville Employee" at bounding box center [440, 12] width 70 height 9
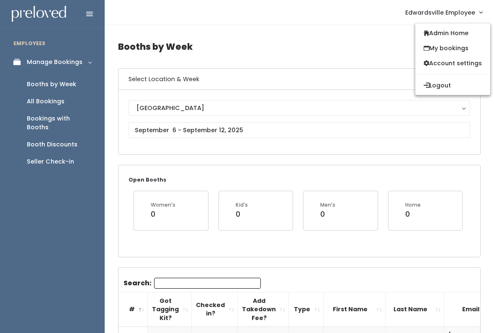
click at [449, 35] on link "Admin Home" at bounding box center [452, 33] width 75 height 15
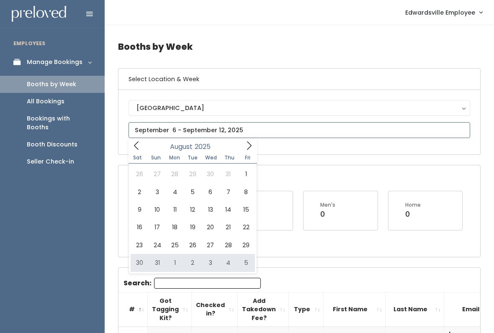
type input "August 30 to September 5"
